Goal: Understand process/instructions: Learn how to perform a task or action

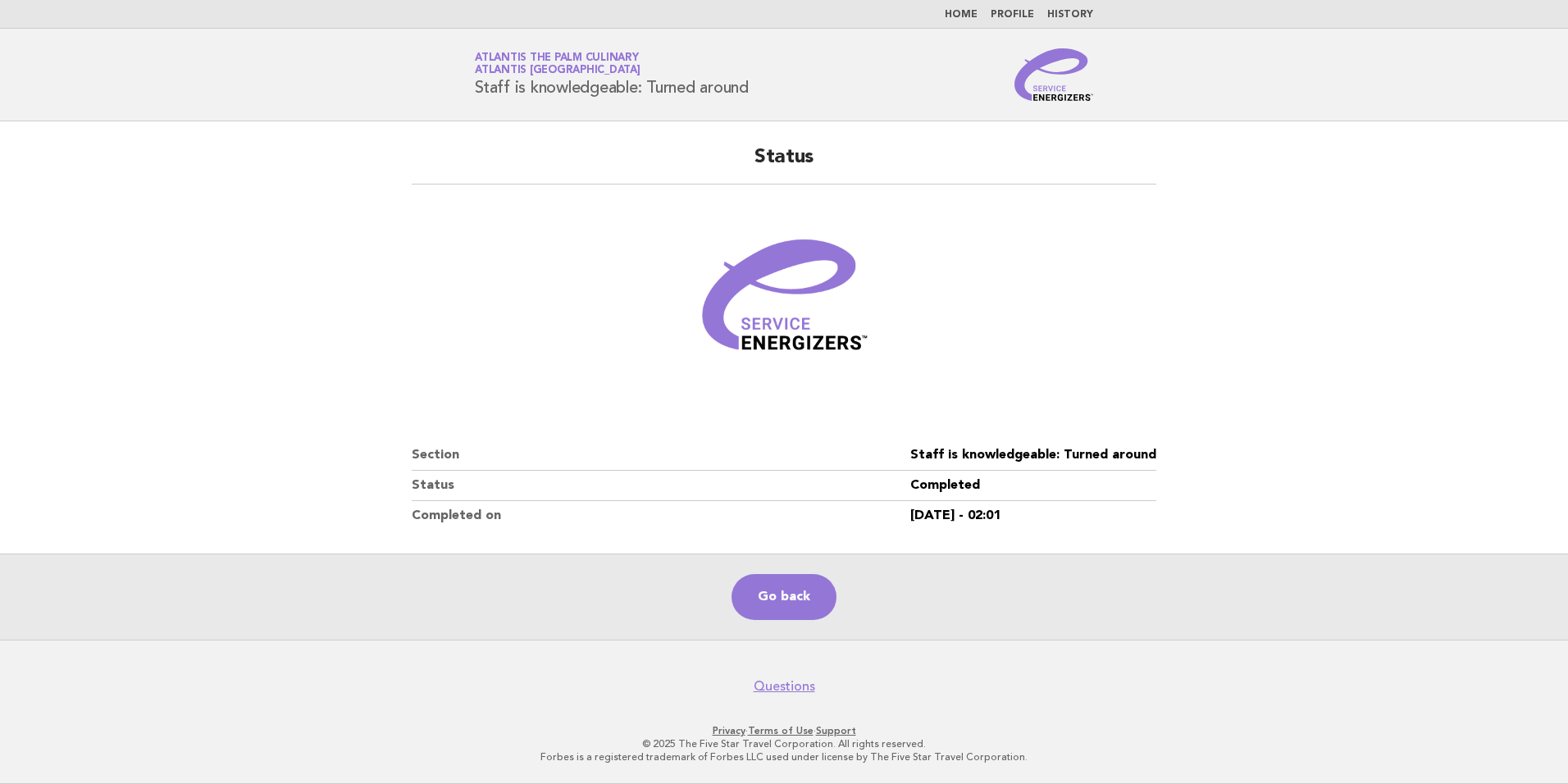
click at [972, 0] on html "Home Profile History Service Energizers Atlantis The Palm Culinary Atlantis [GE…" at bounding box center [784, 392] width 1568 height 784
click at [972, 14] on link "Home" at bounding box center [960, 15] width 33 height 10
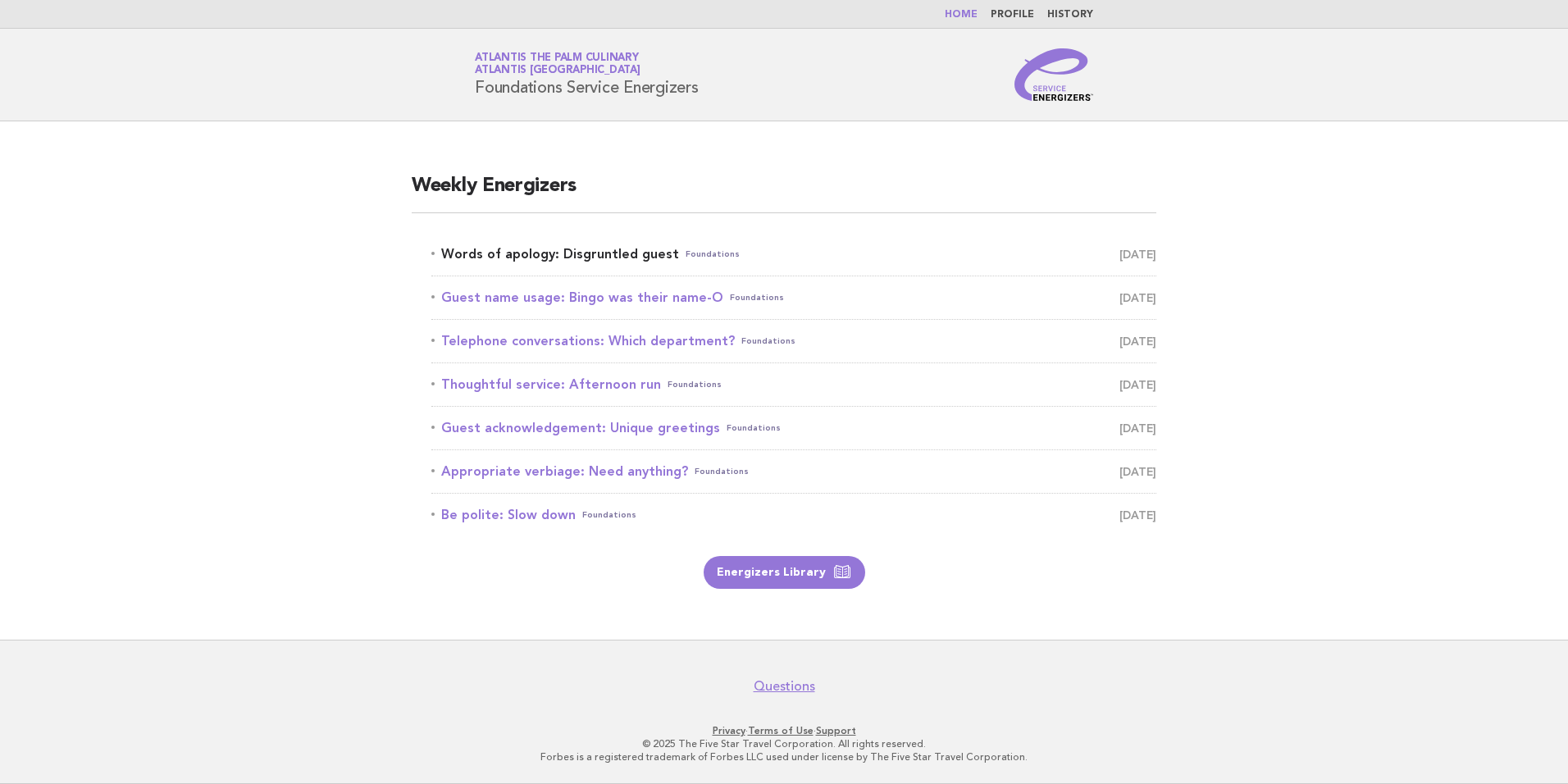
click at [532, 256] on link "Words of apology: Disgruntled guest Foundations [DATE]" at bounding box center [793, 253] width 724 height 23
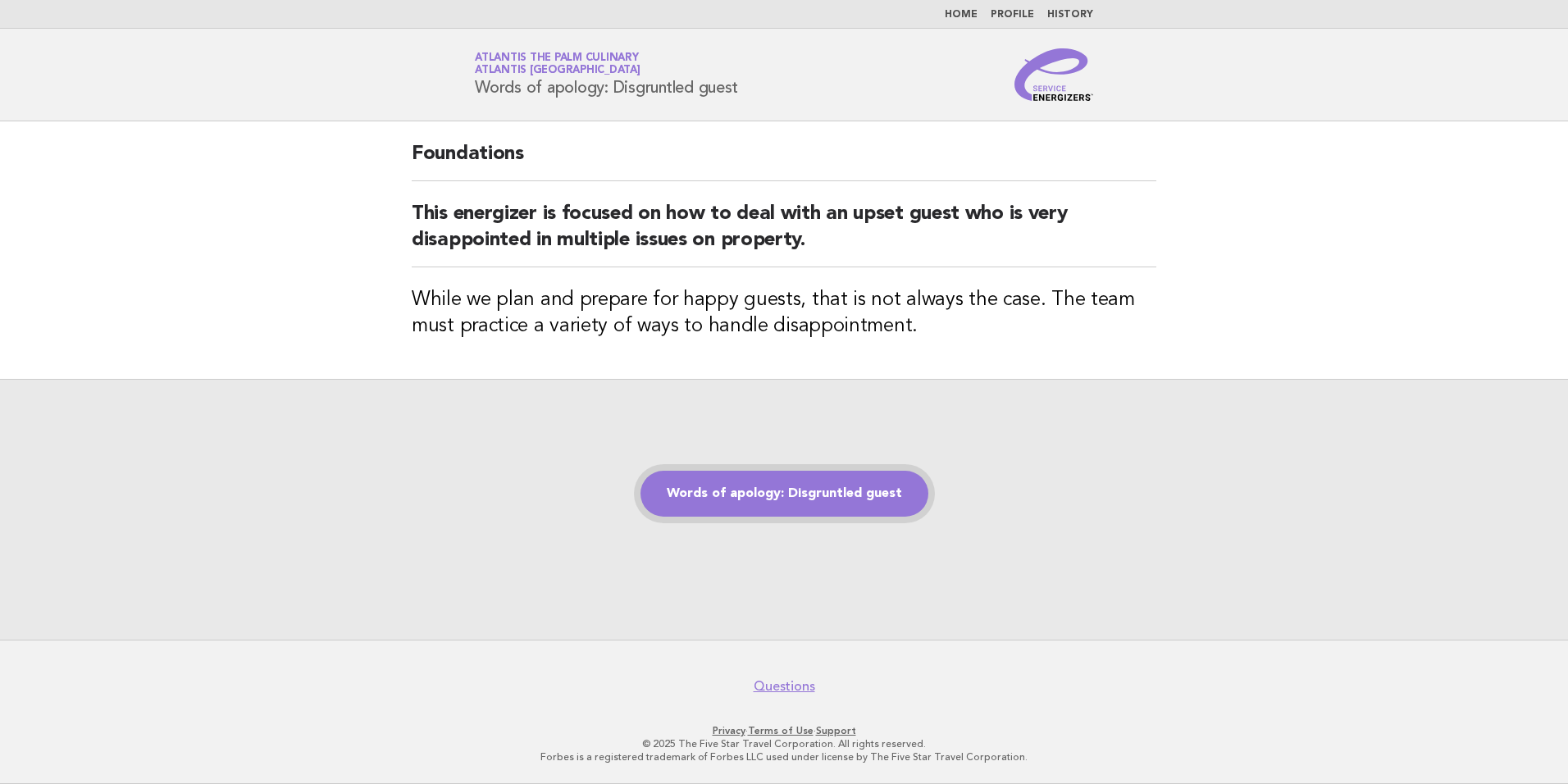
click at [763, 483] on link "Words of apology: Disgruntled guest" at bounding box center [784, 494] width 288 height 46
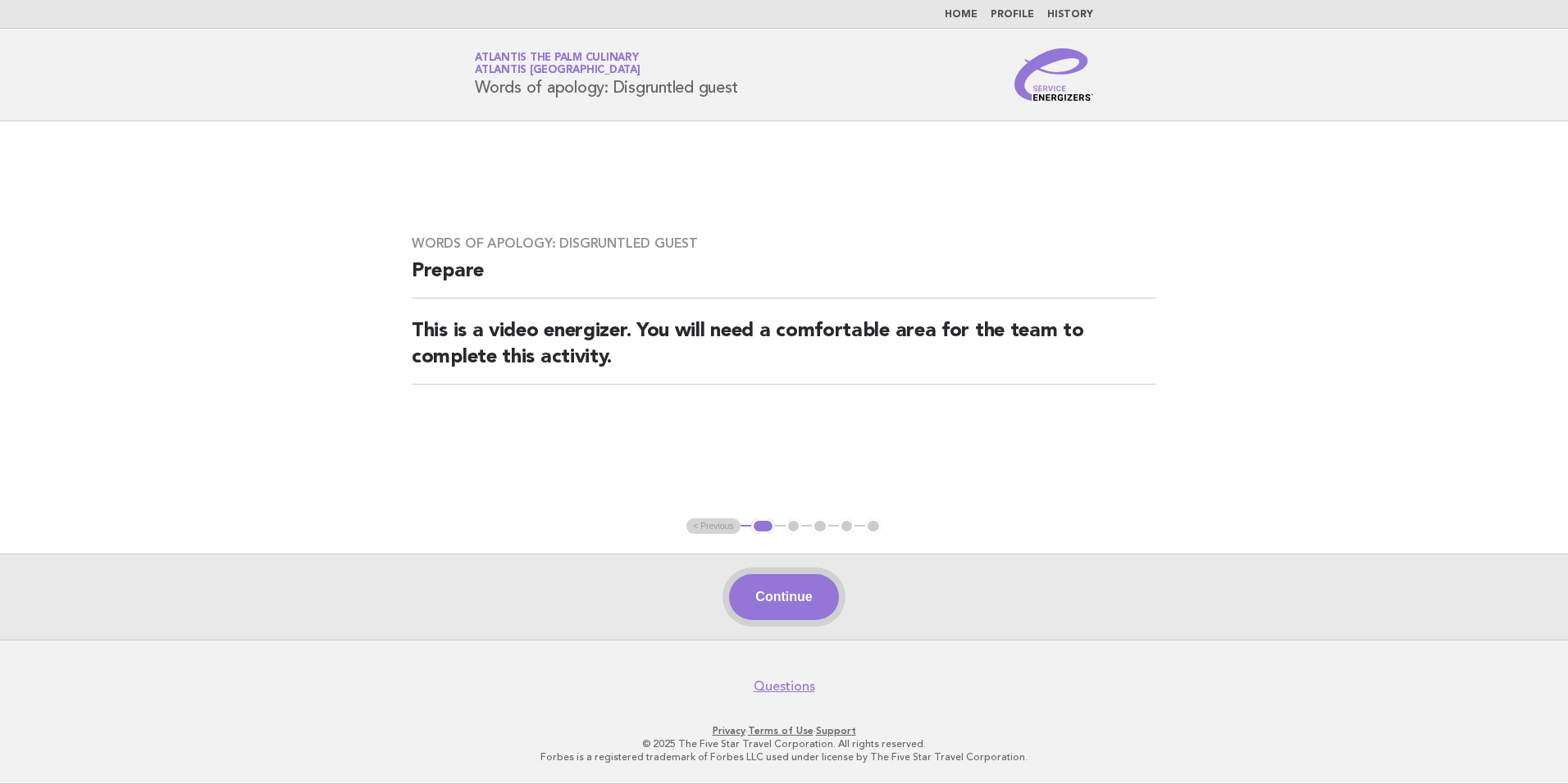
click at [787, 598] on button "Continue" at bounding box center [784, 597] width 109 height 46
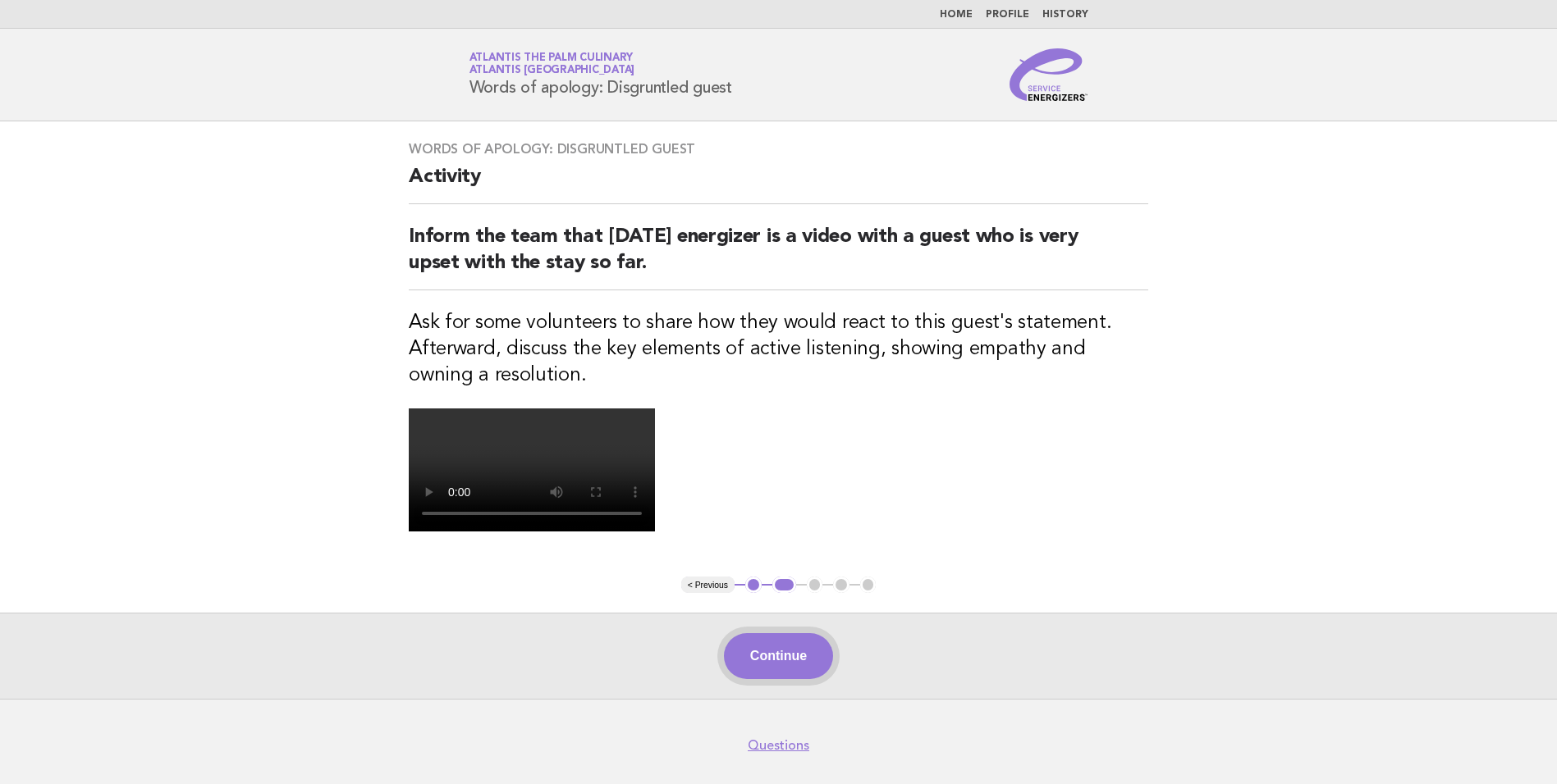
click at [781, 646] on button "Continue" at bounding box center [778, 656] width 110 height 46
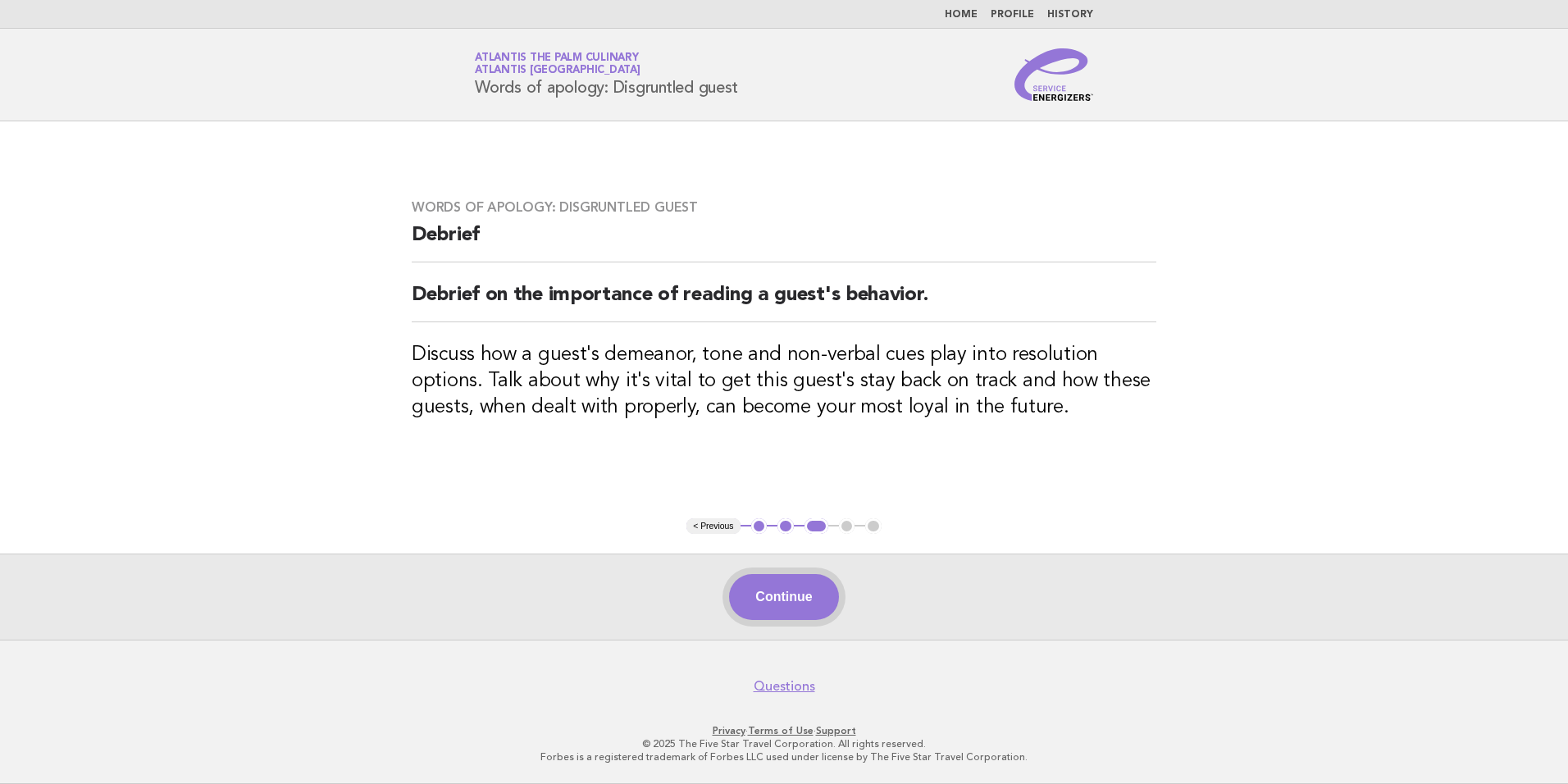
click at [813, 595] on button "Continue" at bounding box center [784, 597] width 109 height 46
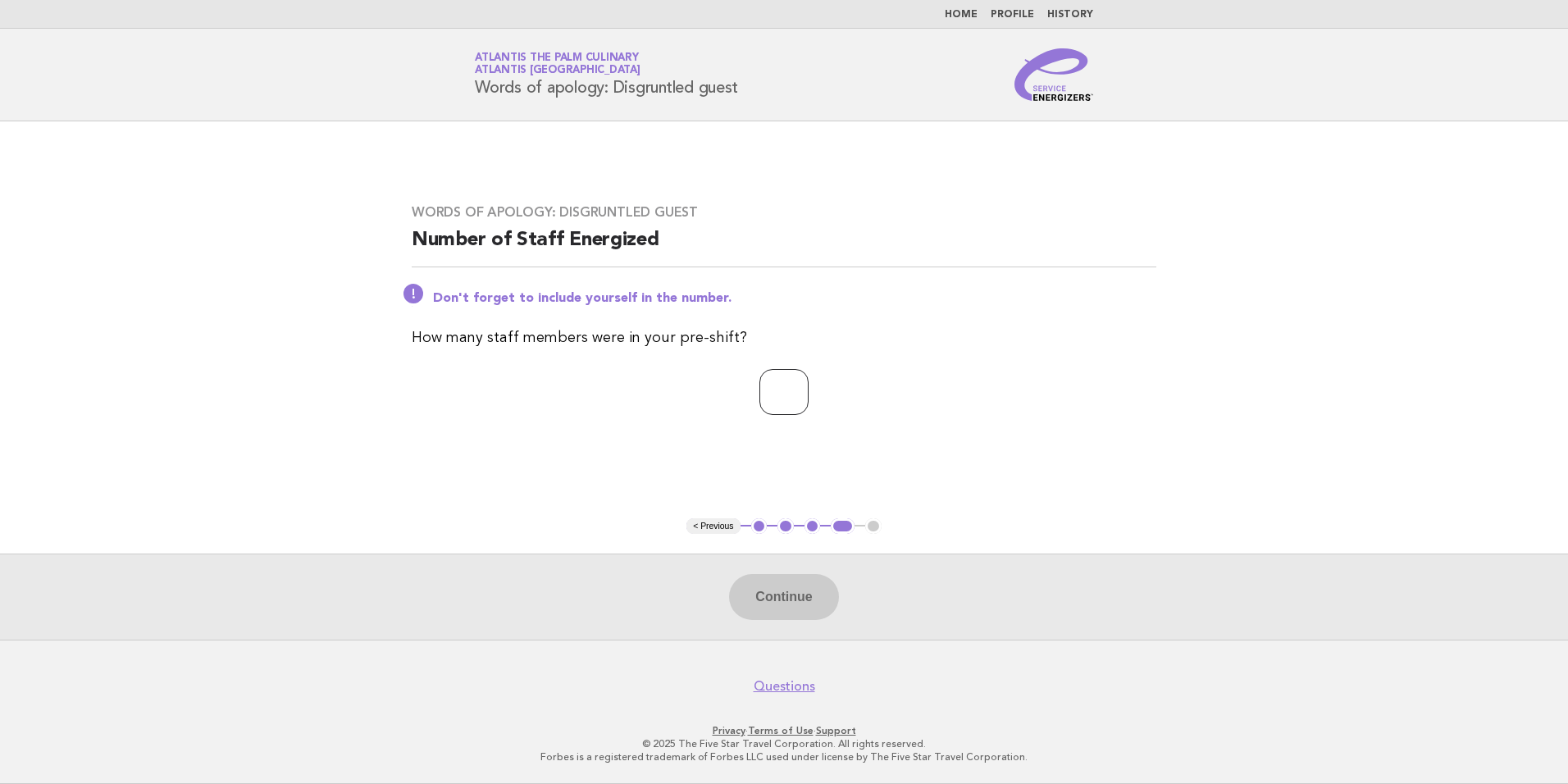
click at [773, 384] on input "number" at bounding box center [784, 392] width 49 height 46
type input "**"
click at [804, 596] on button "Continue" at bounding box center [784, 597] width 109 height 46
